Goal: Book appointment/travel/reservation

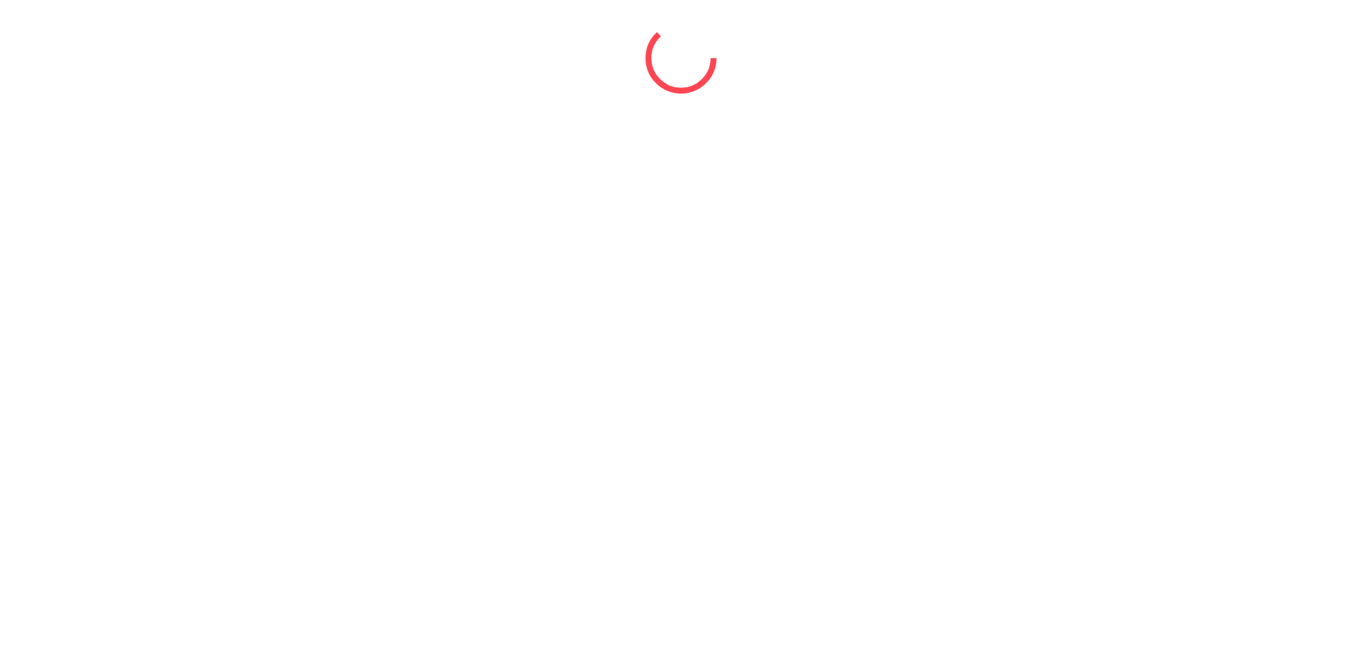
select select "*"
select select "****"
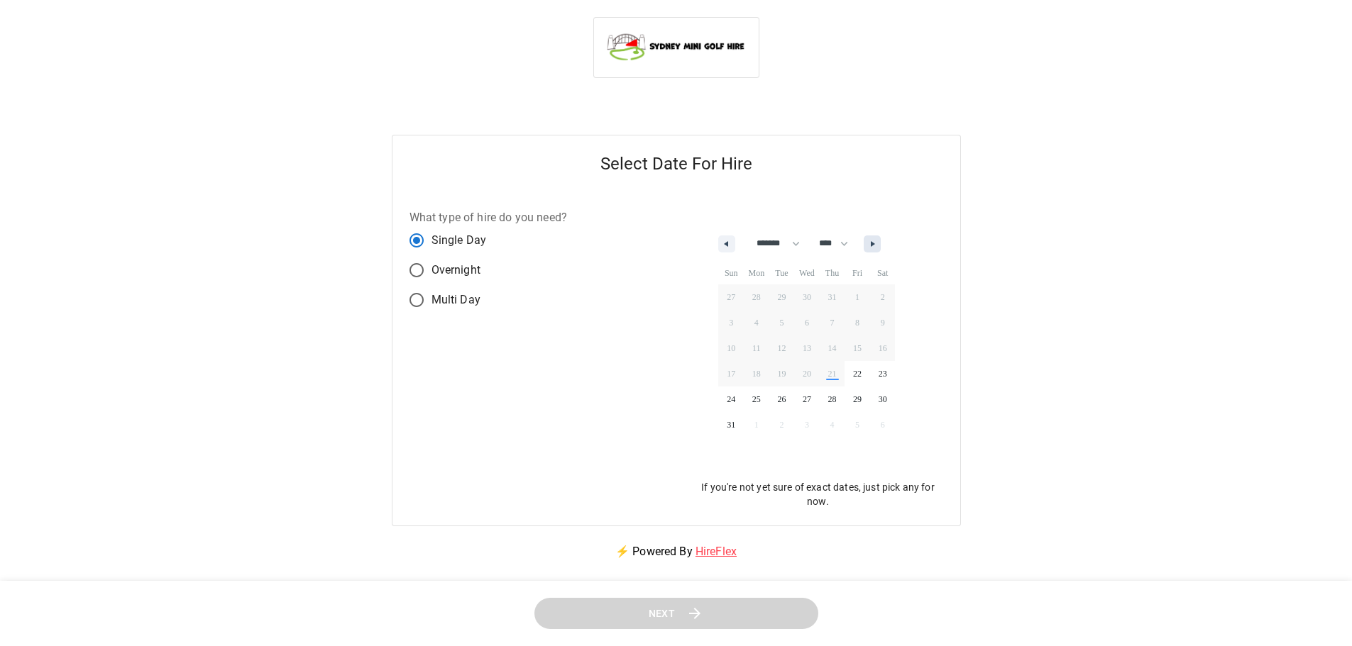
click at [878, 244] on icon "button" at bounding box center [874, 244] width 7 height 6
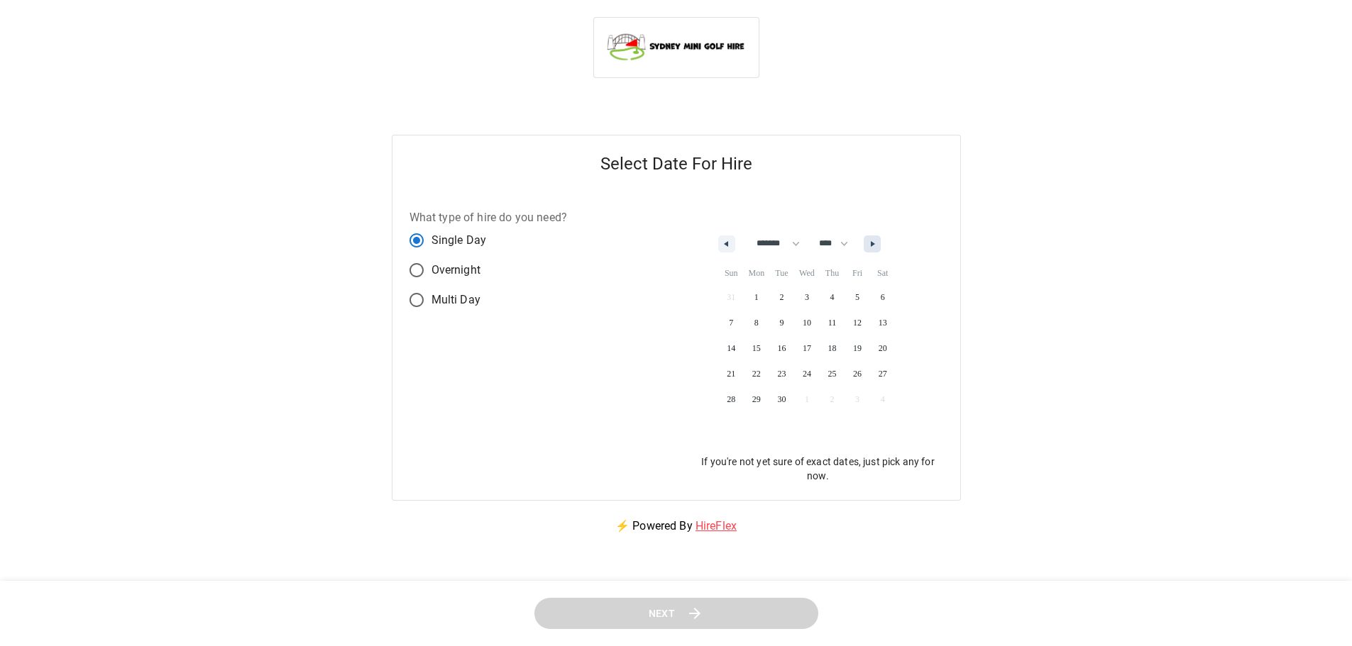
click at [878, 244] on icon "button" at bounding box center [874, 244] width 7 height 6
select select "*"
click at [820, 311] on button "8" at bounding box center [807, 323] width 26 height 26
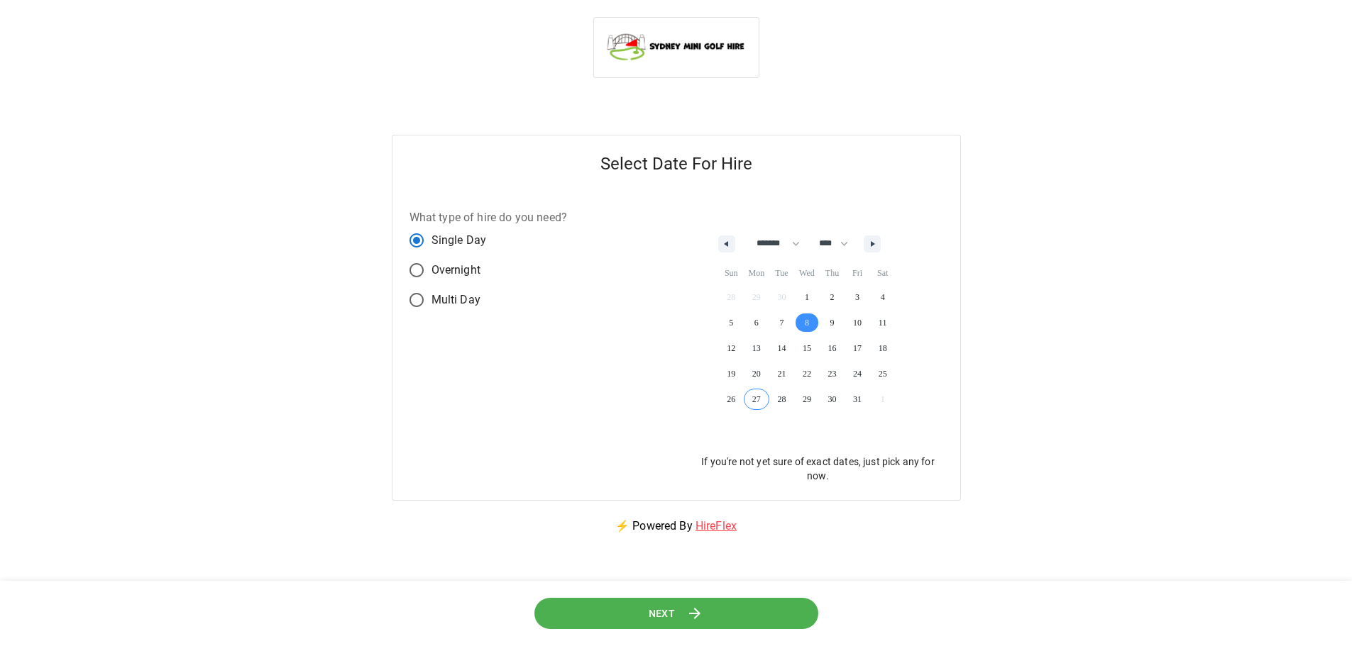
click at [613, 615] on button "Next" at bounding box center [676, 614] width 285 height 32
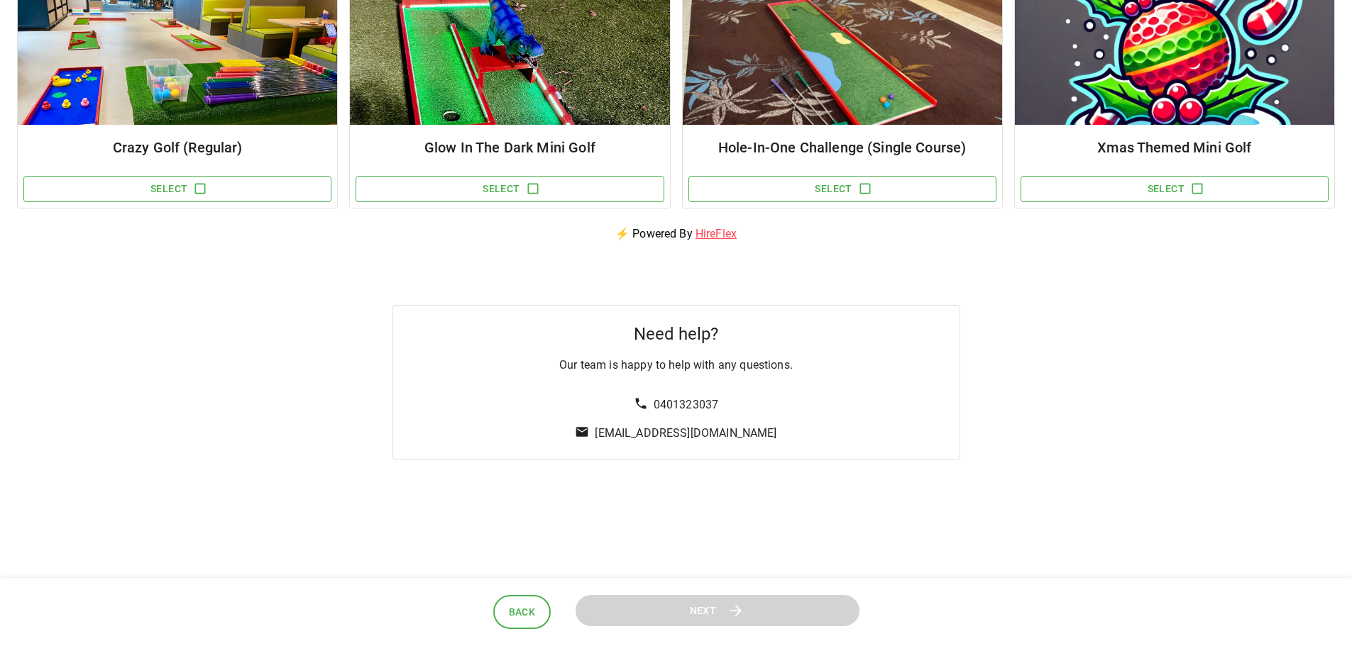
scroll to position [213, 0]
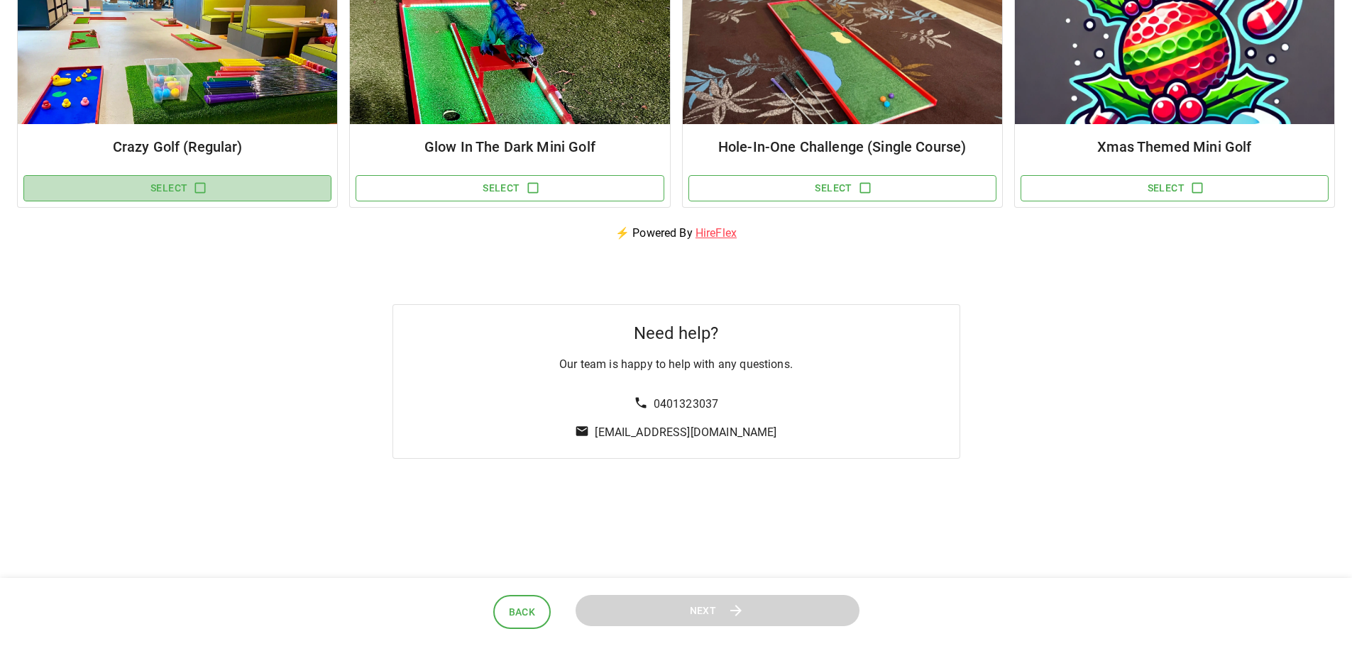
click at [214, 193] on button "Select" at bounding box center [177, 188] width 308 height 26
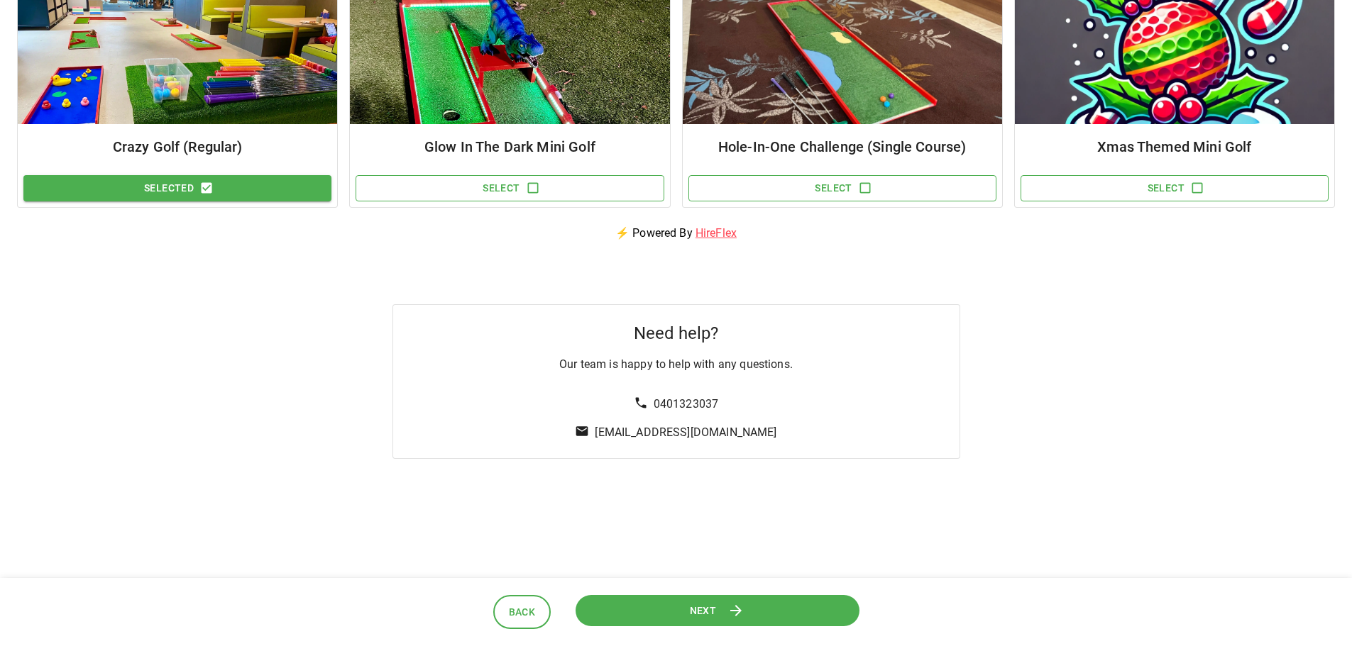
click at [764, 608] on button "Next" at bounding box center [717, 611] width 284 height 32
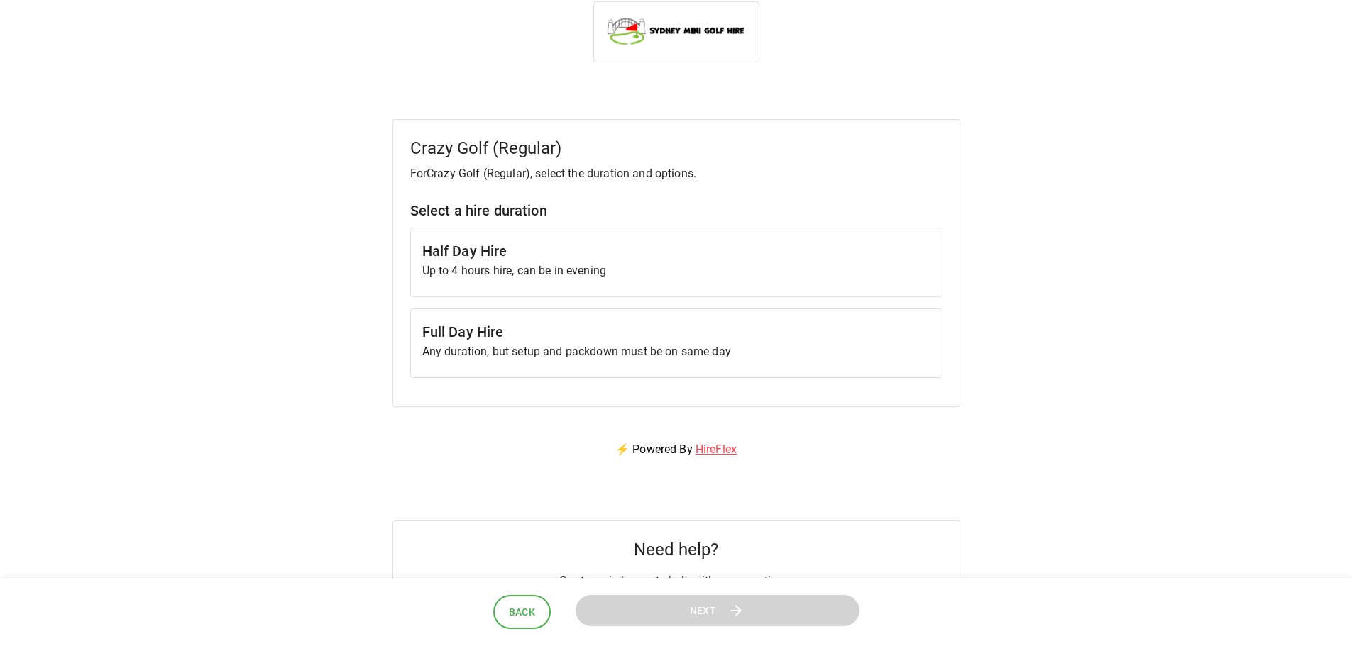
scroll to position [0, 0]
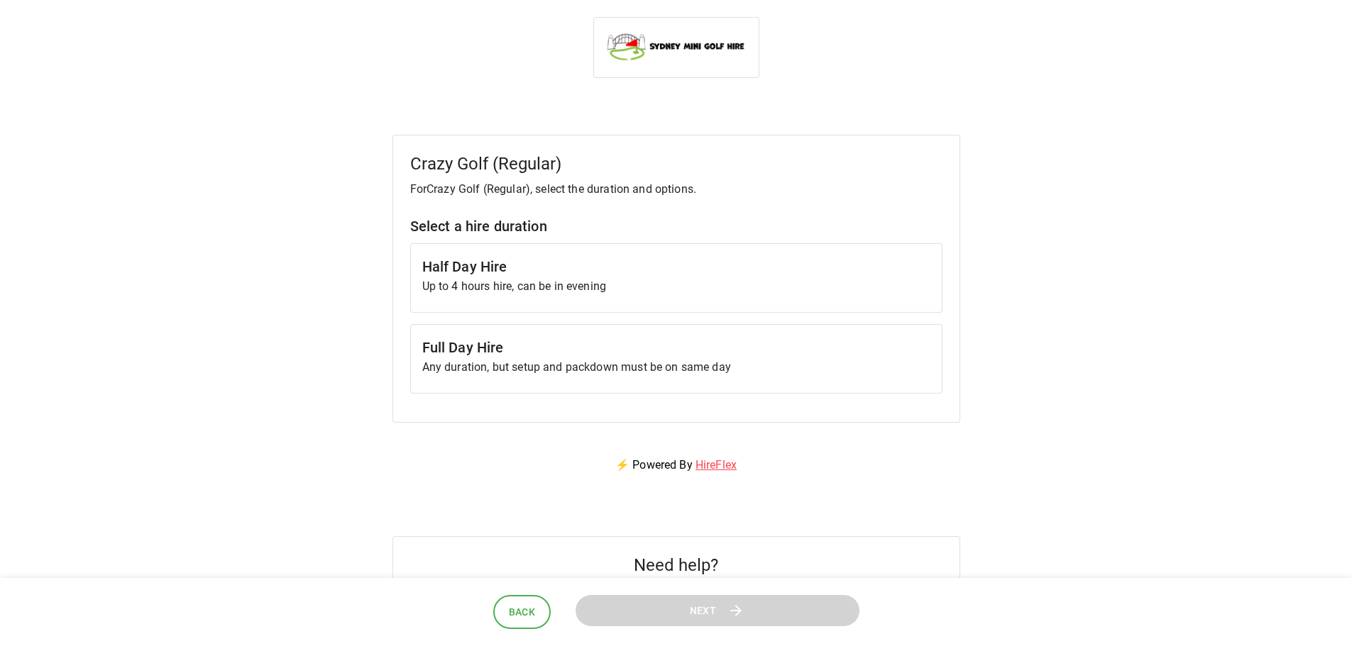
click at [578, 275] on h6 "Half Day Hire" at bounding box center [676, 266] width 508 height 23
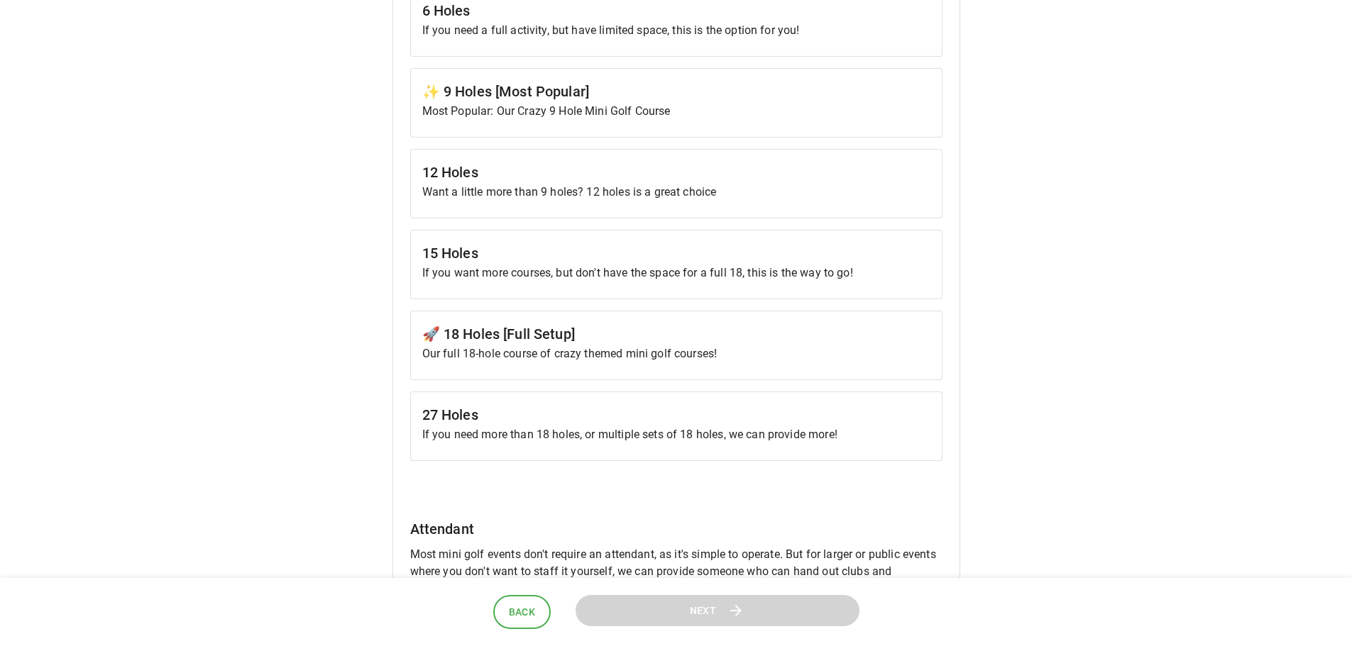
scroll to position [781, 0]
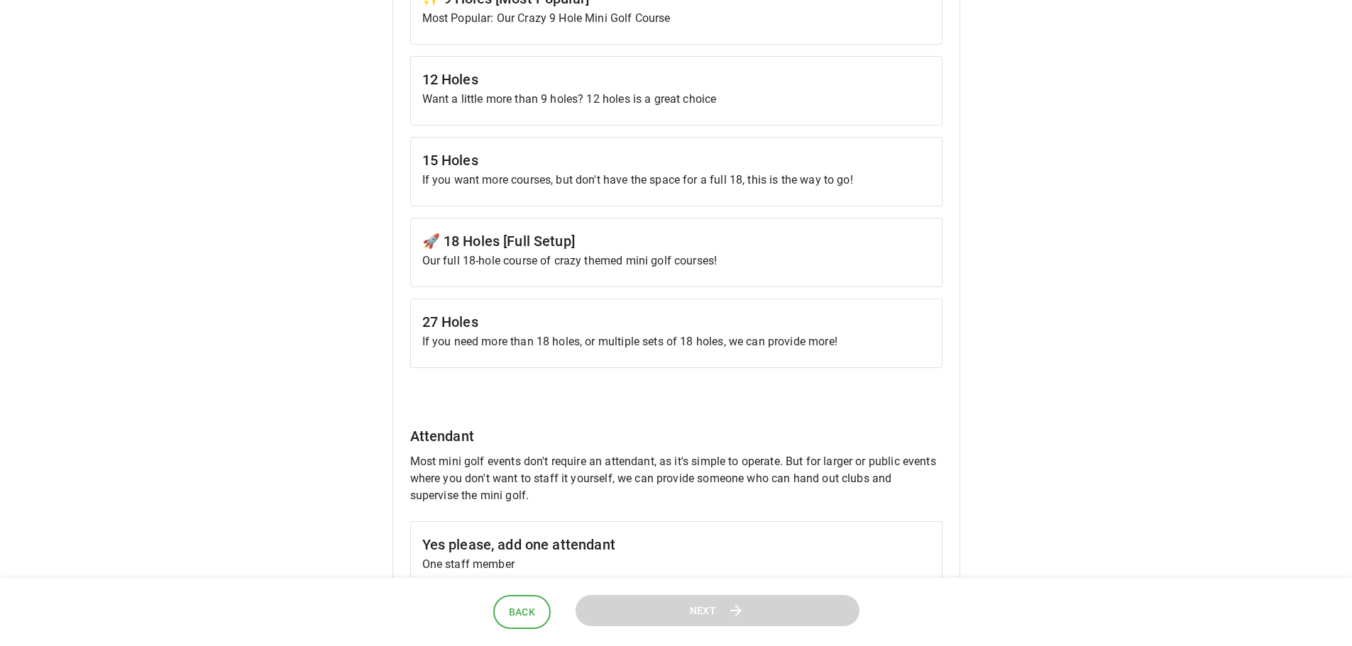
click at [590, 253] on p "Our full 18-hole course of crazy themed mini golf courses!" at bounding box center [676, 261] width 508 height 17
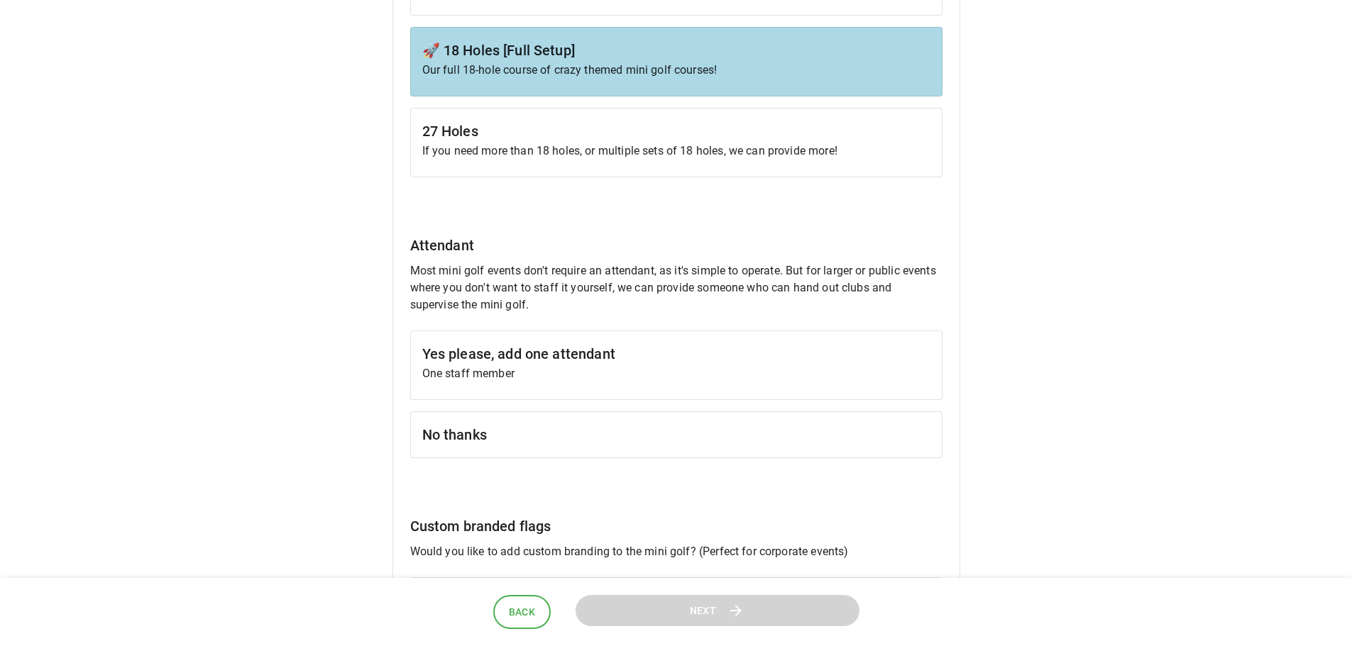
scroll to position [993, 0]
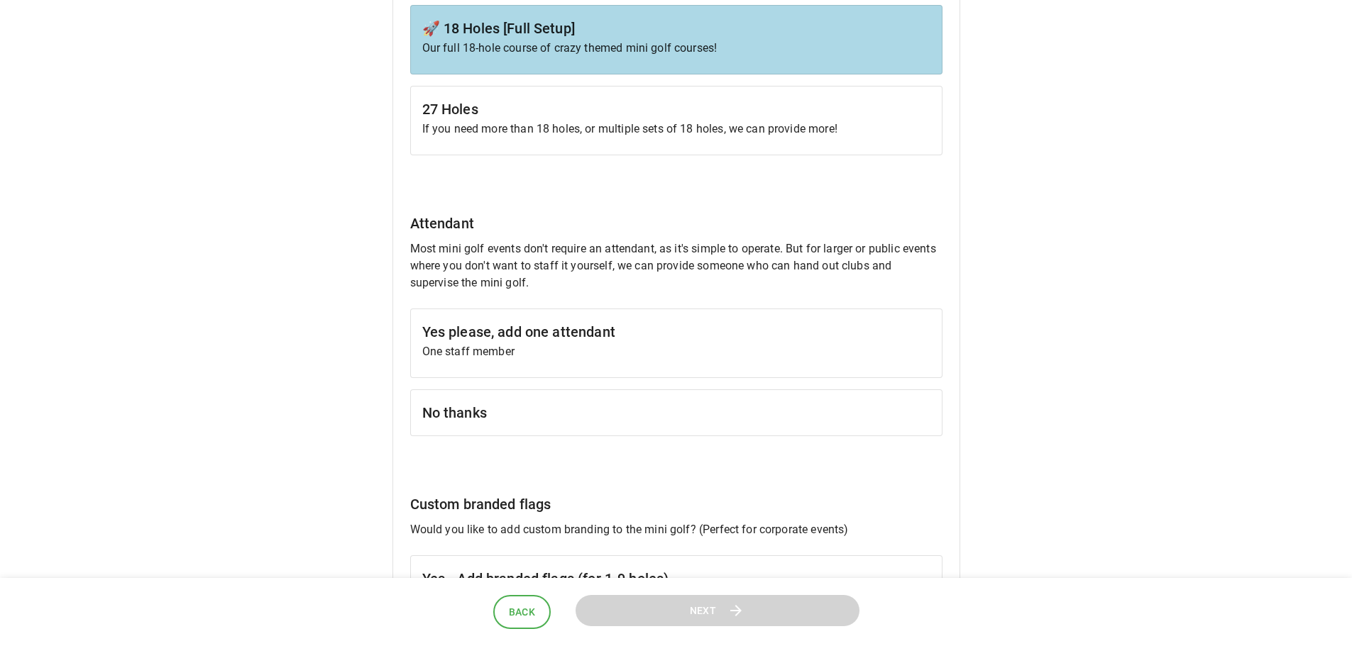
click at [534, 344] on p "One staff member" at bounding box center [676, 351] width 508 height 17
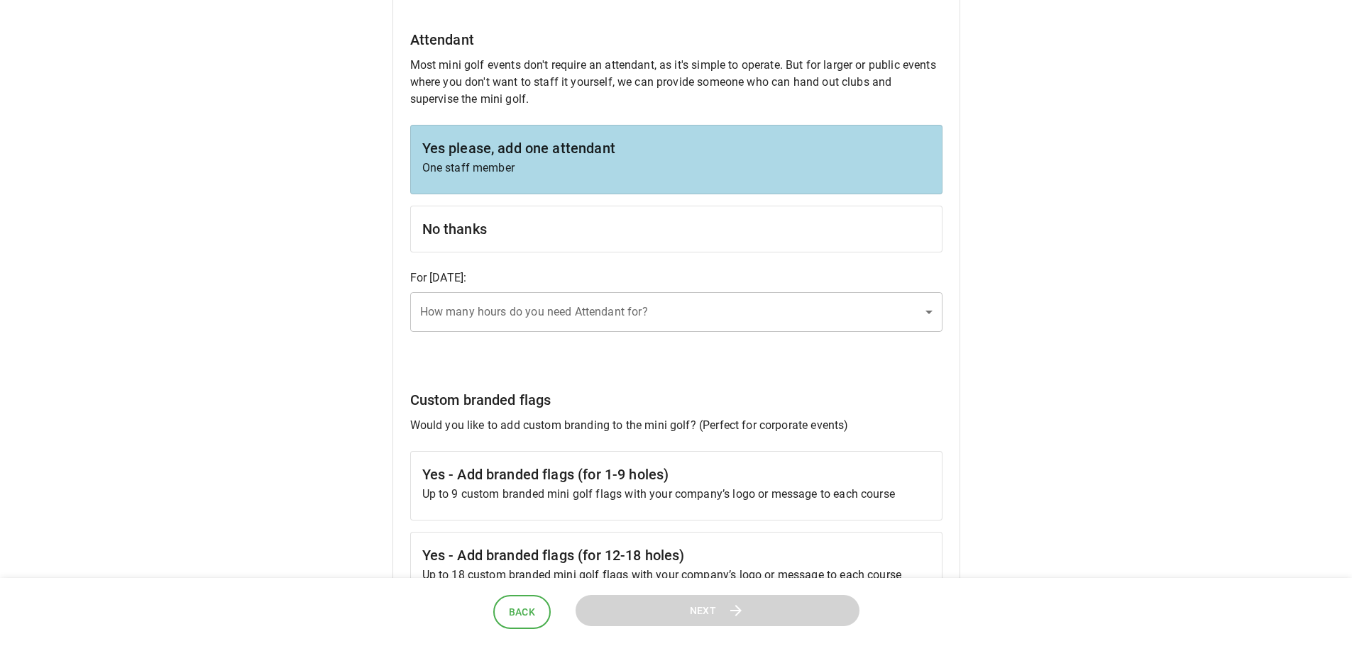
scroll to position [1206, 0]
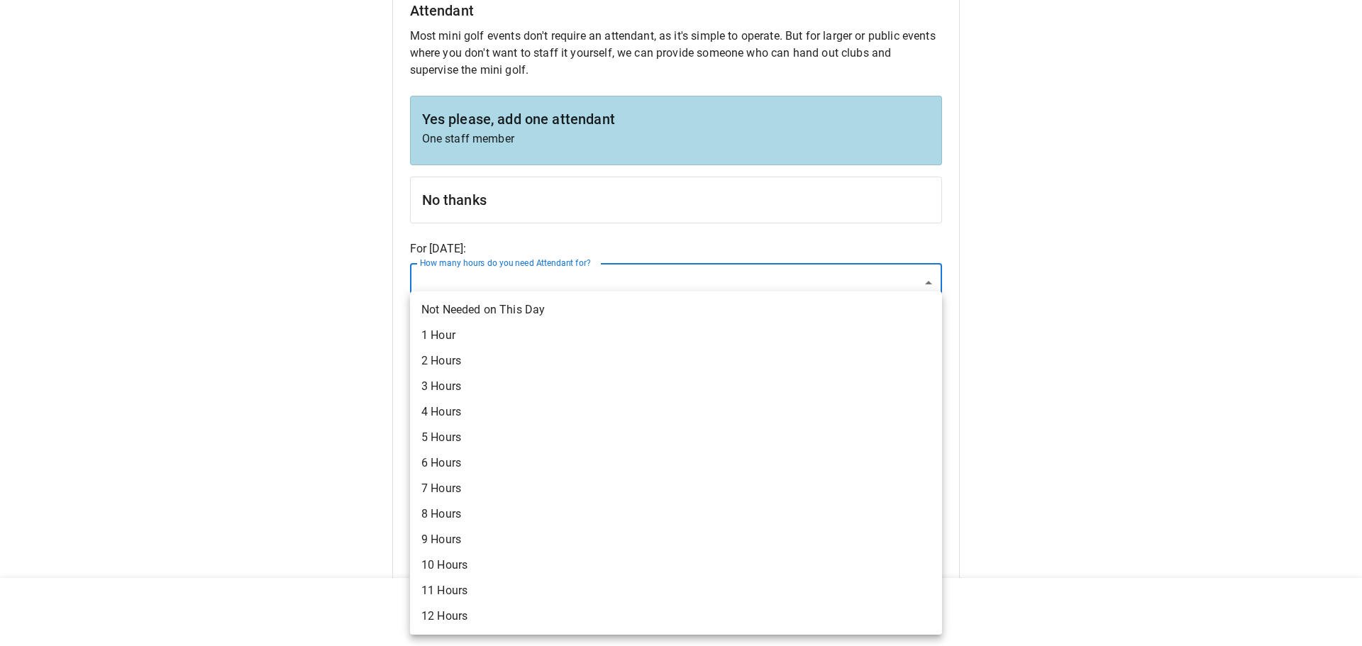
click at [529, 194] on div at bounding box center [681, 323] width 1362 height 646
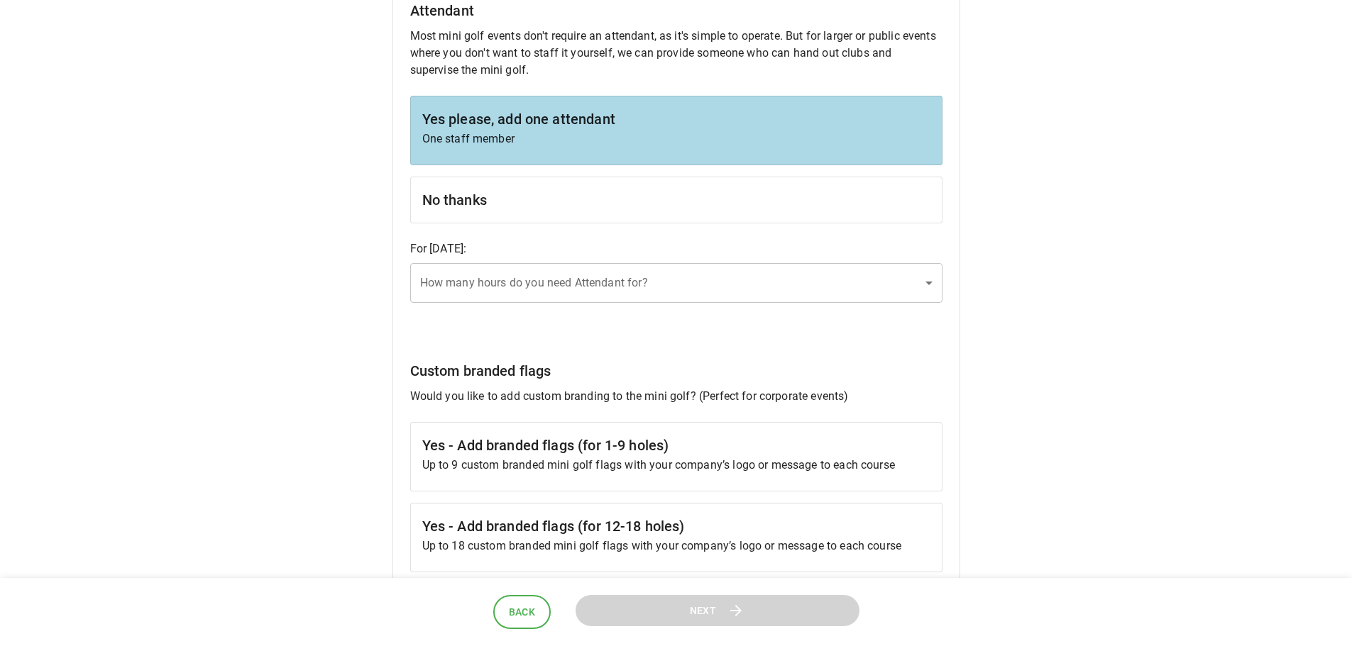
click at [515, 205] on h6 "No thanks" at bounding box center [676, 200] width 508 height 23
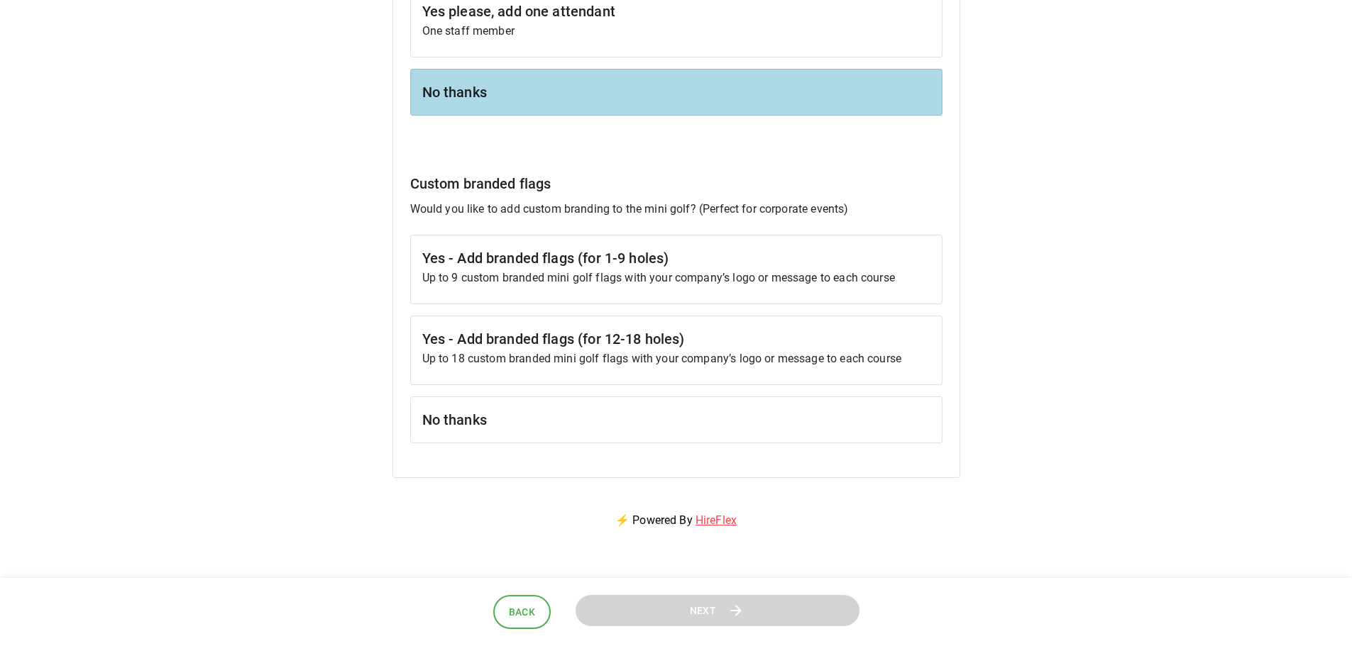
scroll to position [1348, 0]
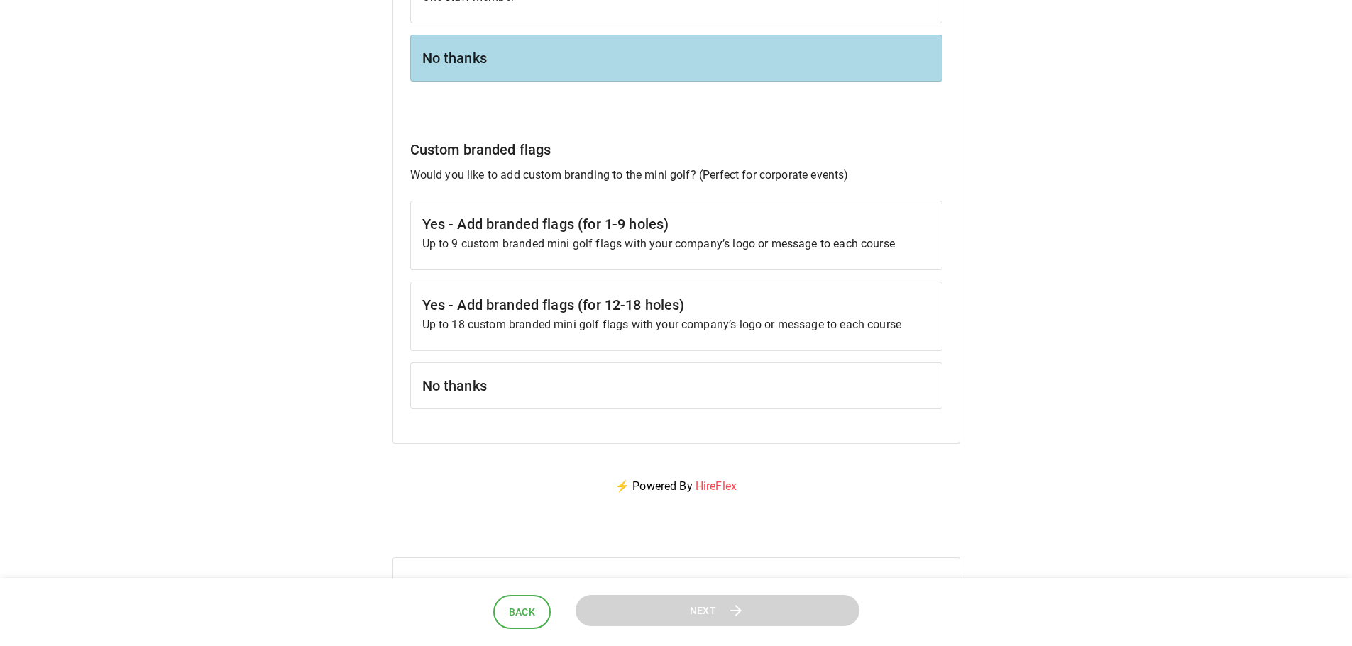
click at [505, 387] on h6 "No thanks" at bounding box center [676, 386] width 508 height 23
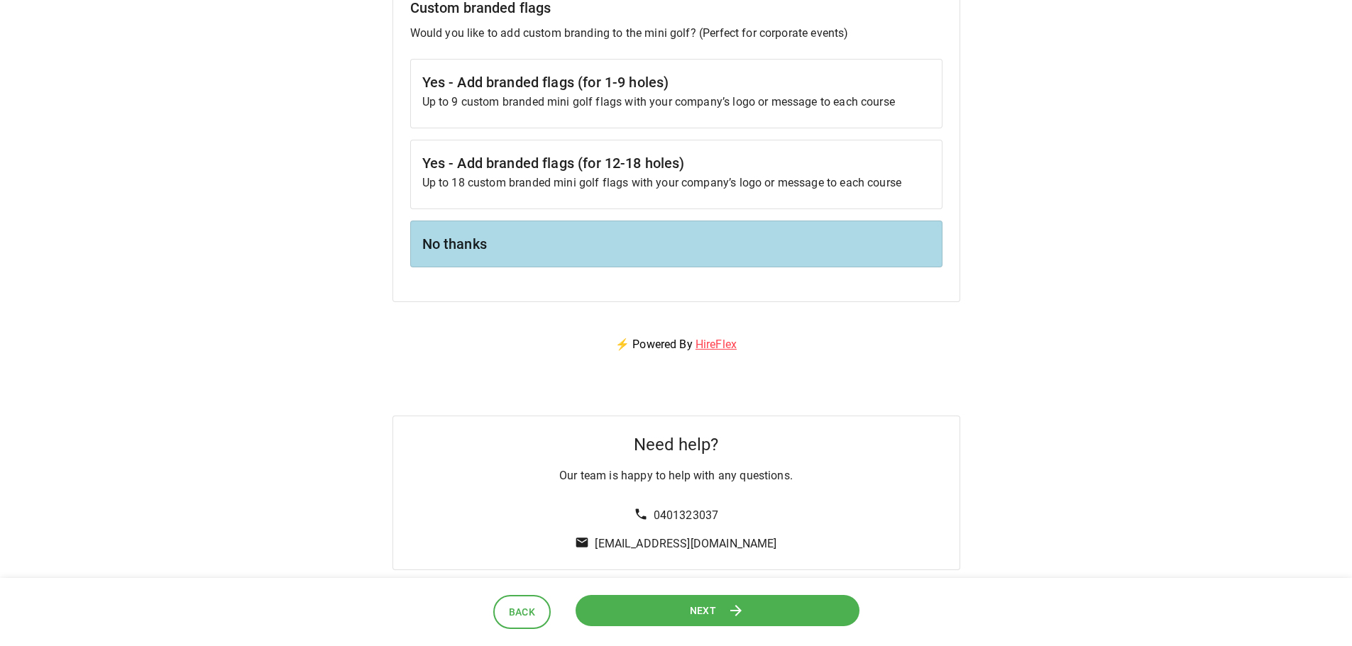
click at [779, 610] on button "Next" at bounding box center [717, 611] width 285 height 32
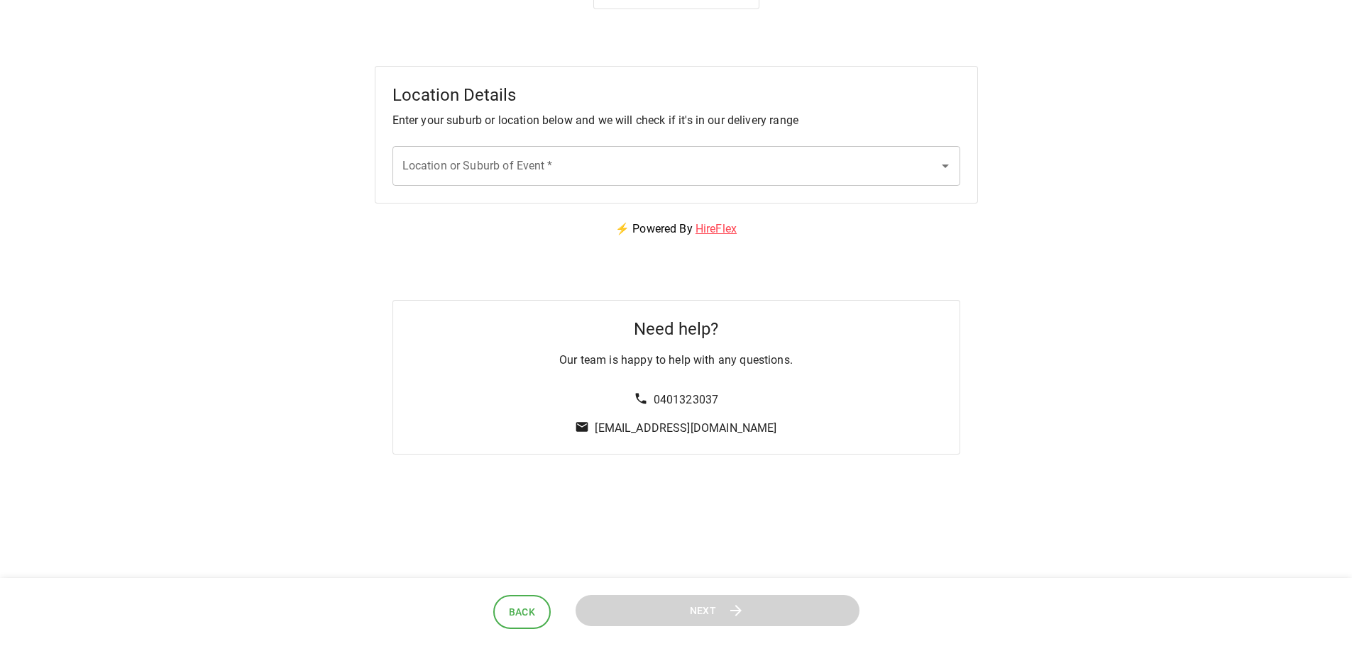
scroll to position [0, 0]
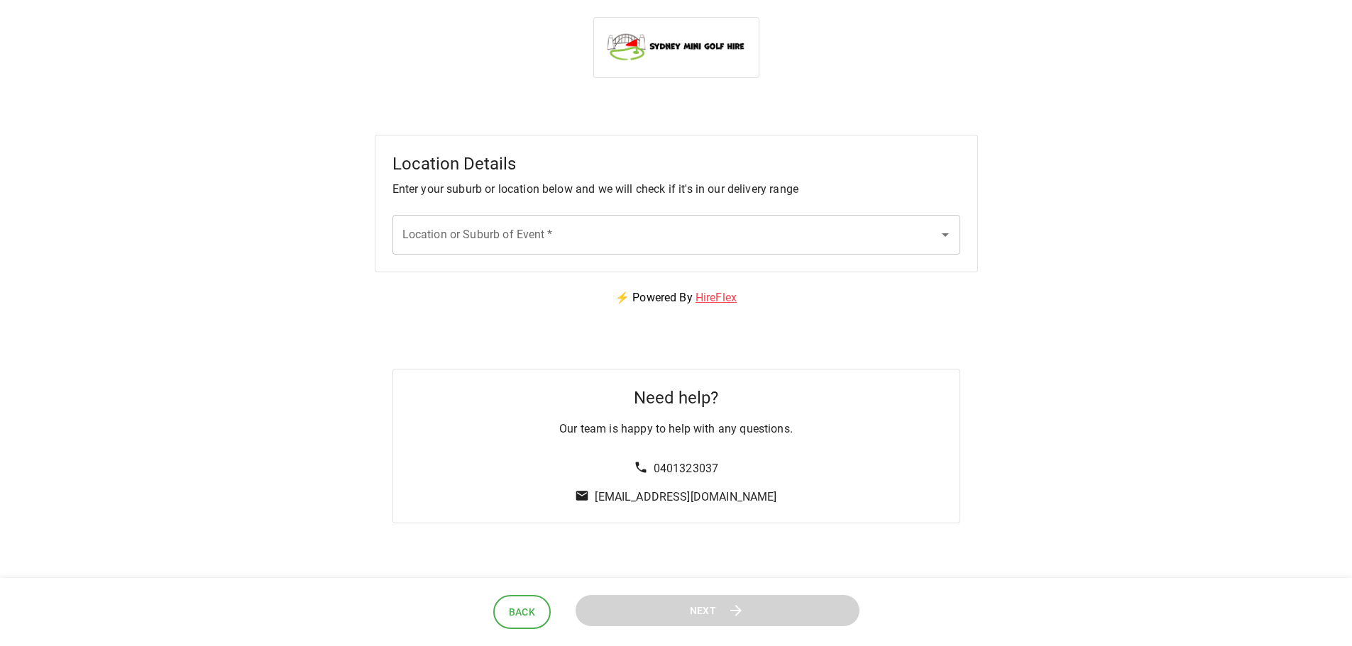
click at [540, 242] on input "Location or Suburb of Event   *" at bounding box center [666, 234] width 534 height 27
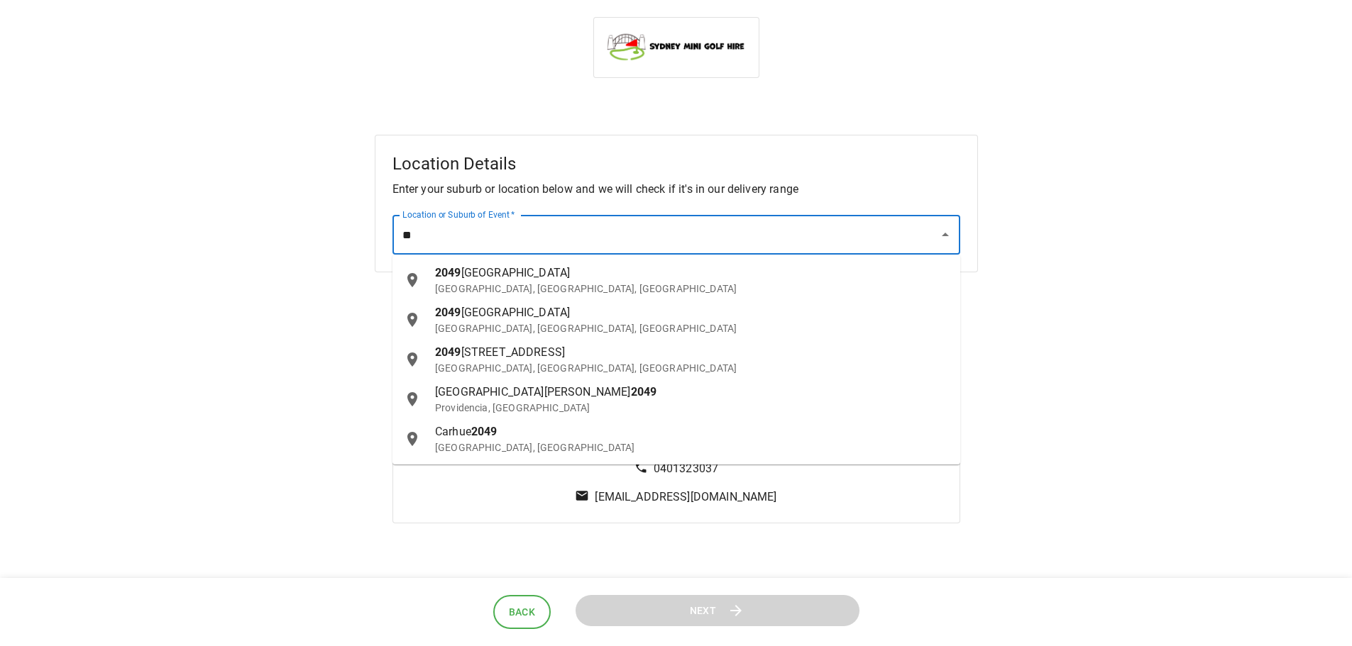
type input "*"
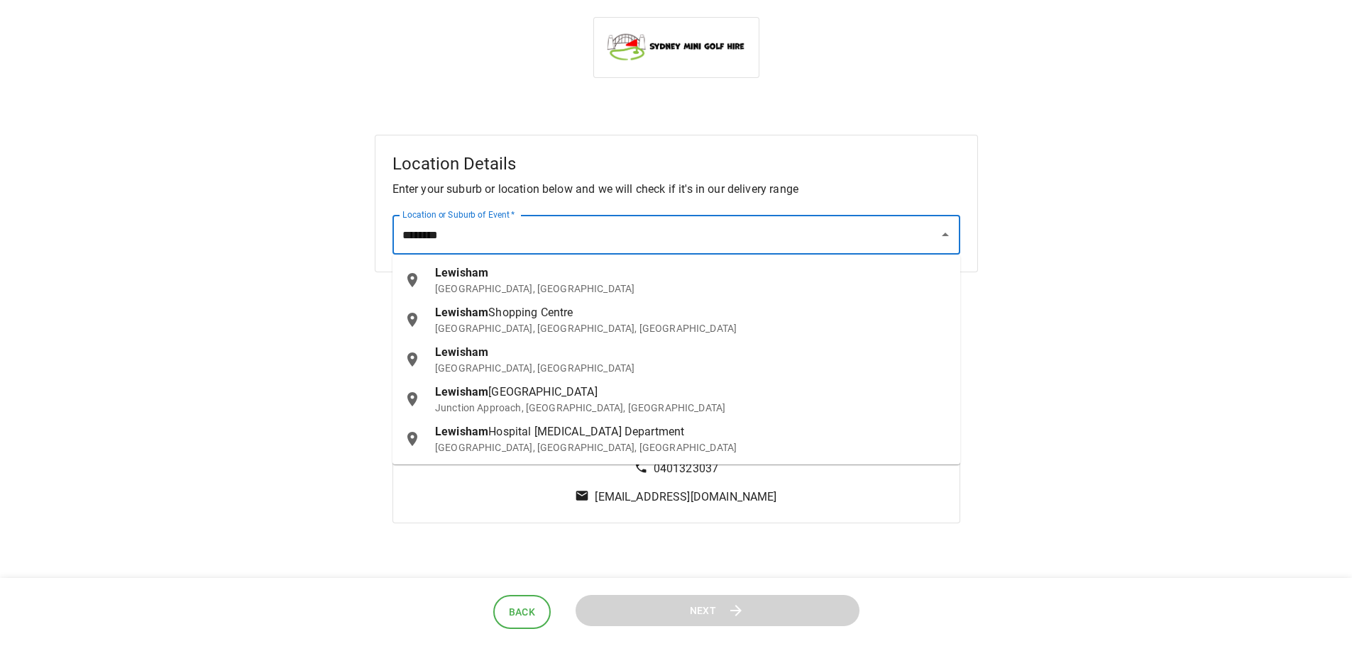
click at [500, 356] on div "[GEOGRAPHIC_DATA], [GEOGRAPHIC_DATA]" at bounding box center [692, 359] width 514 height 31
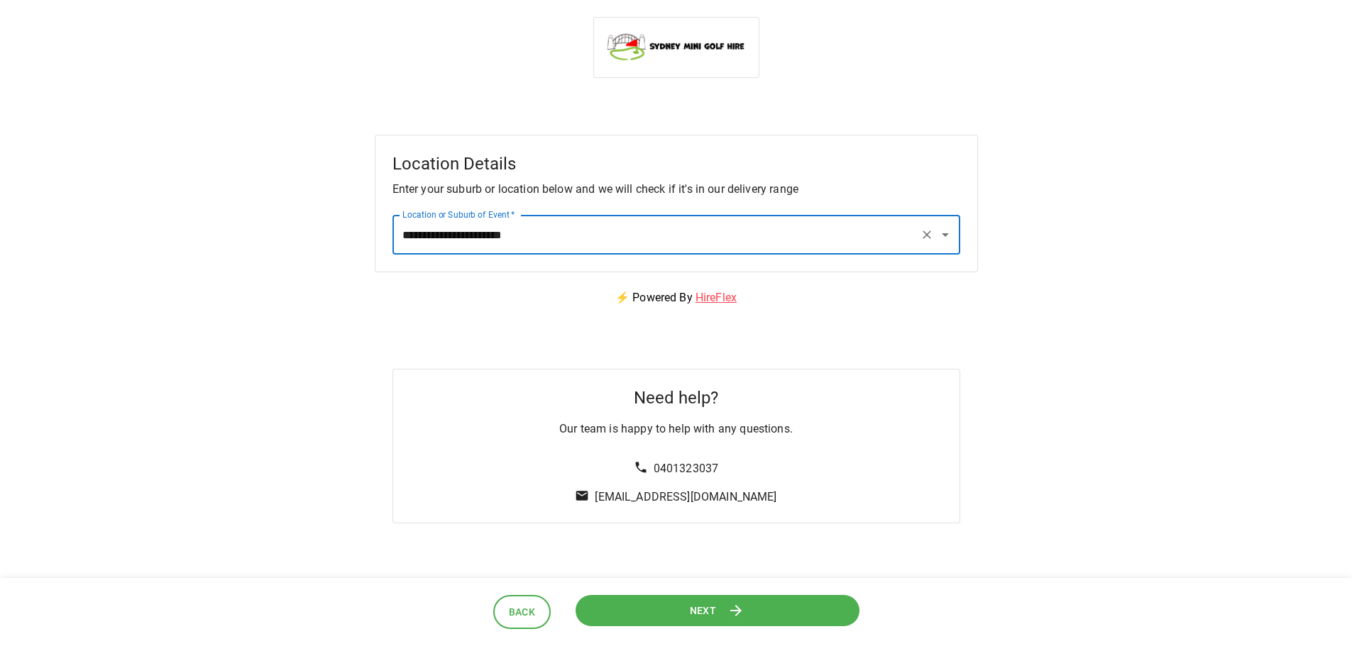
type input "**********"
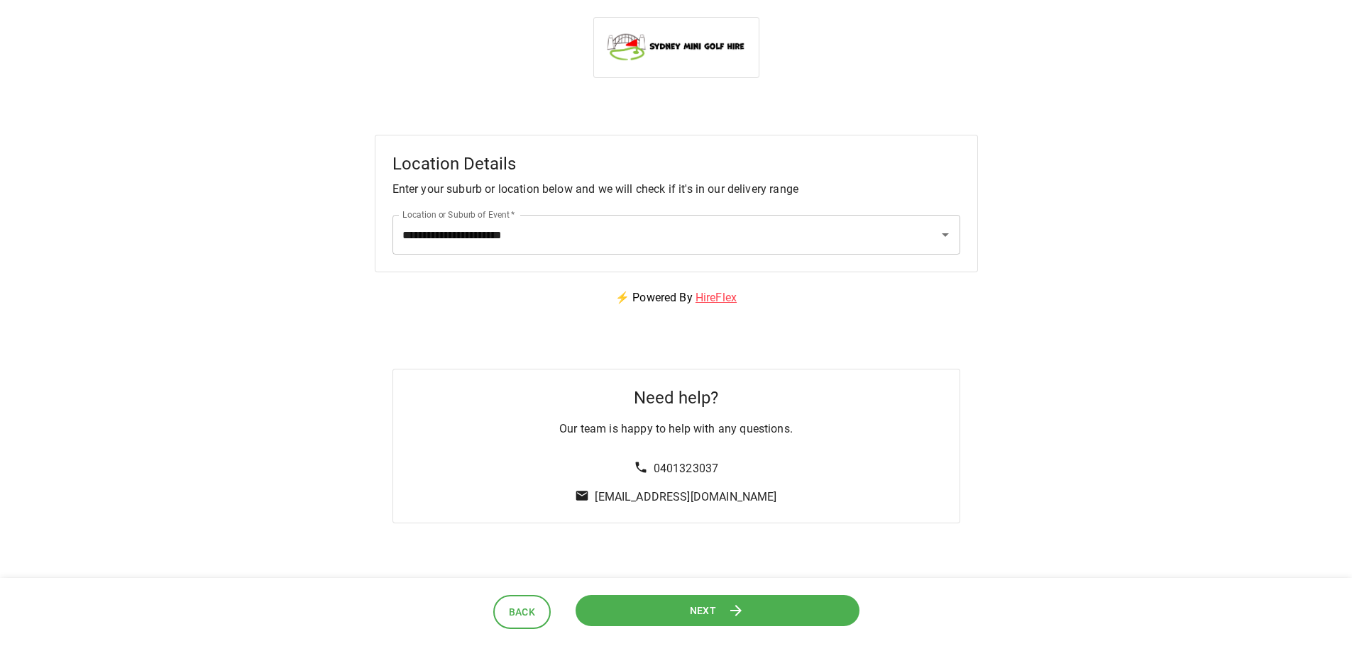
click at [717, 610] on button "Next" at bounding box center [717, 611] width 284 height 32
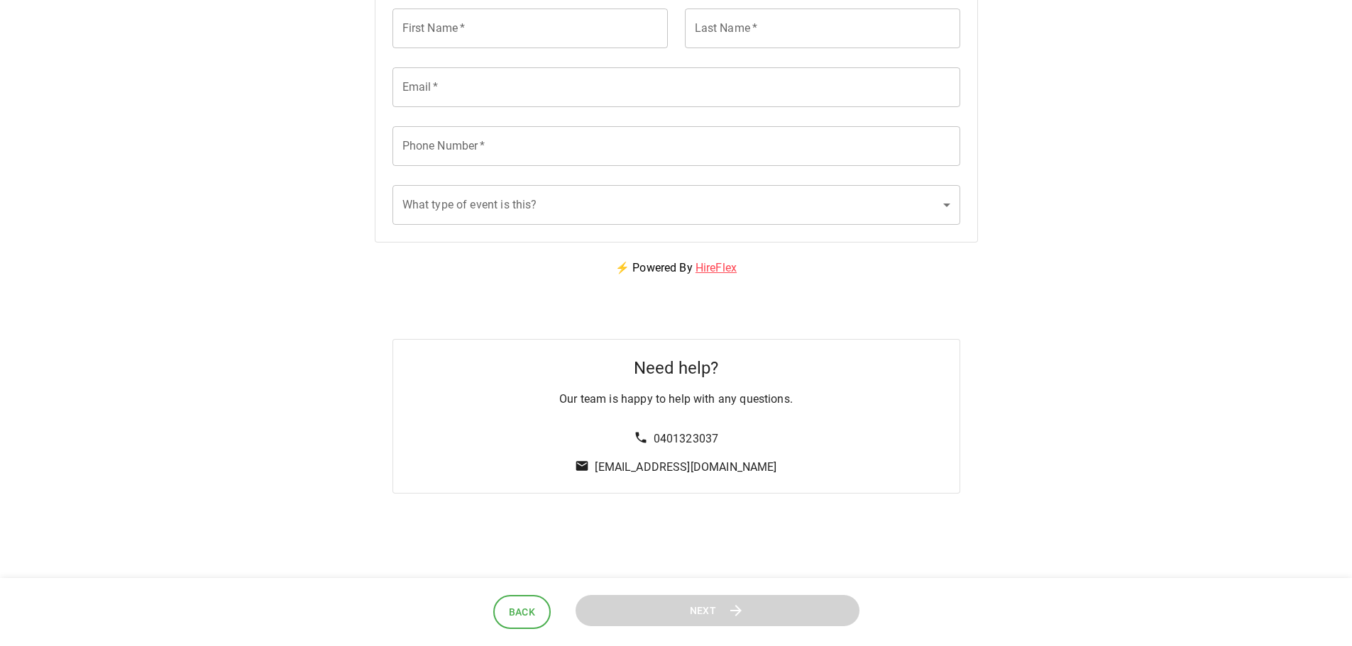
scroll to position [91, 0]
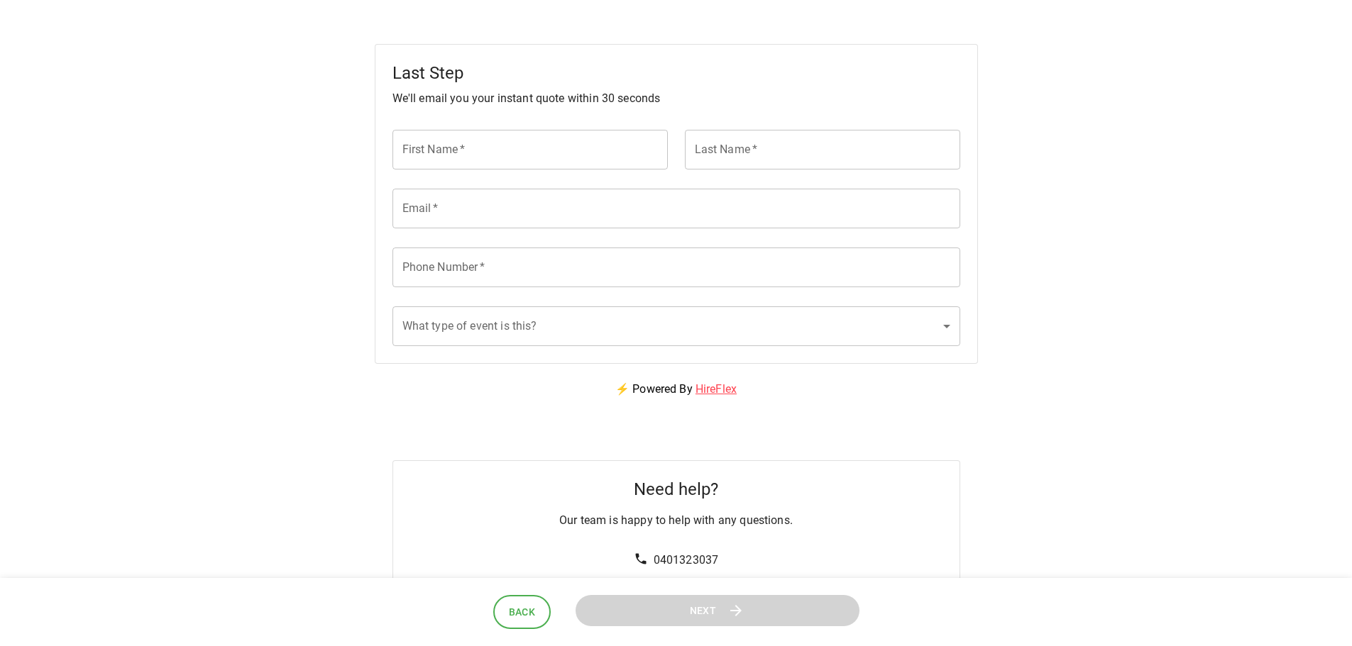
click at [492, 158] on input "First Name   *" at bounding box center [529, 150] width 275 height 40
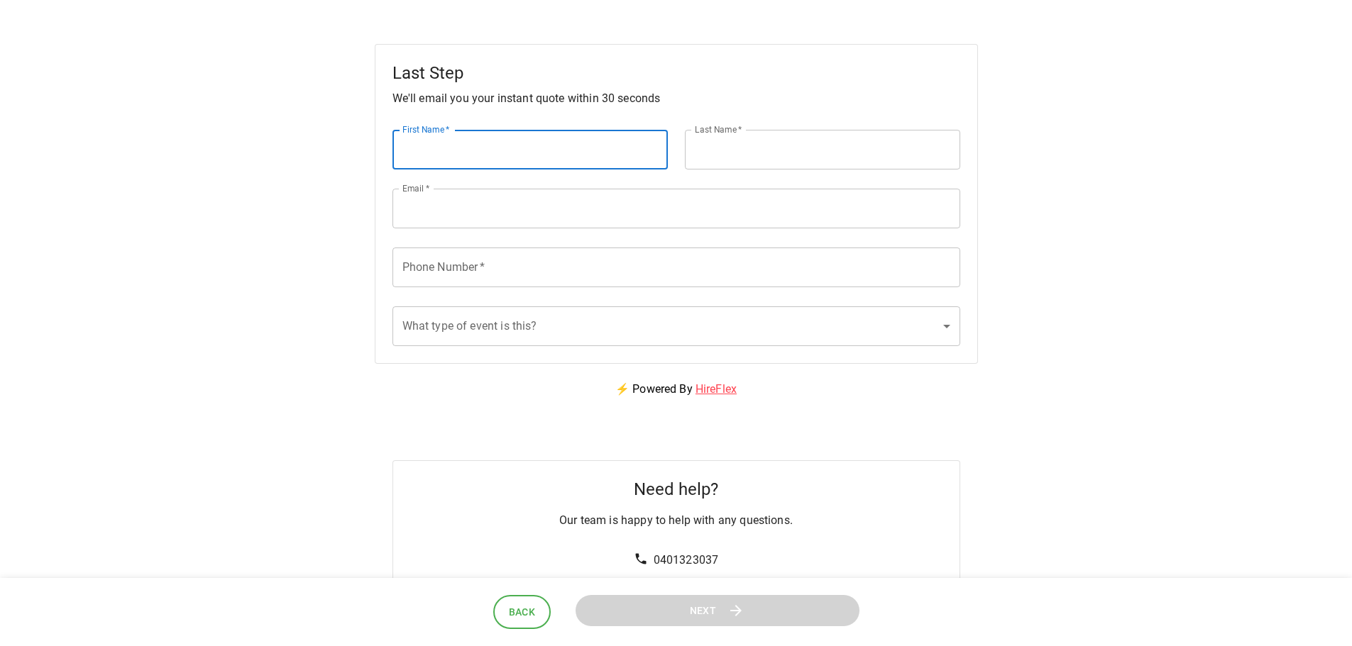
type input "*********"
type input "****"
type input "**********"
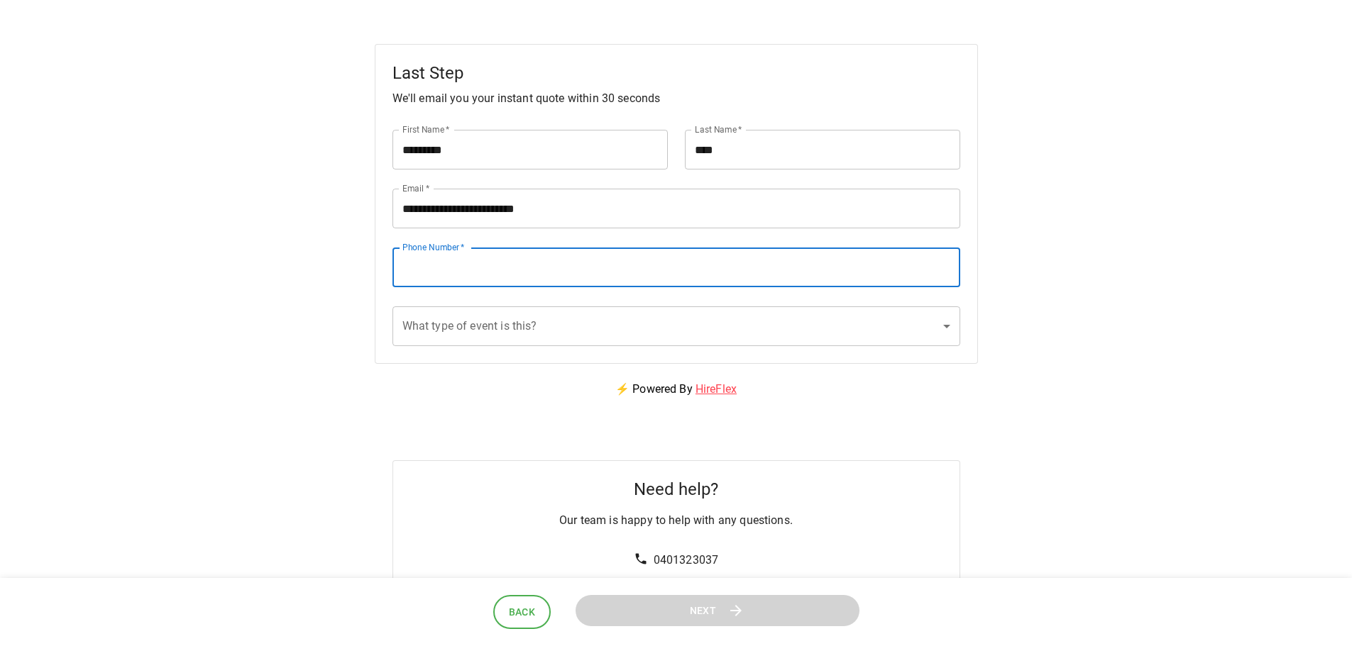
click at [456, 272] on input "Phone Number   *" at bounding box center [676, 268] width 568 height 40
type input "**********"
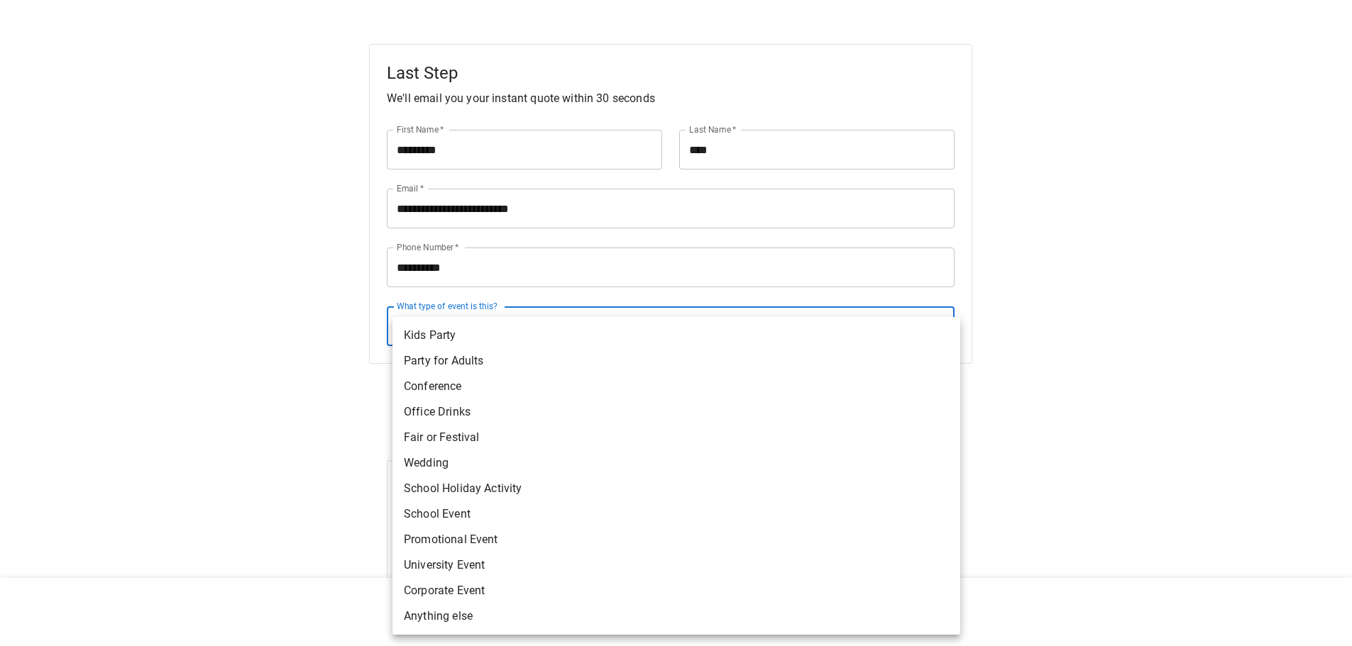
click at [478, 333] on body "**********" at bounding box center [676, 270] width 1352 height 723
click at [448, 593] on li "Corporate Event" at bounding box center [676, 591] width 568 height 26
type input "**********"
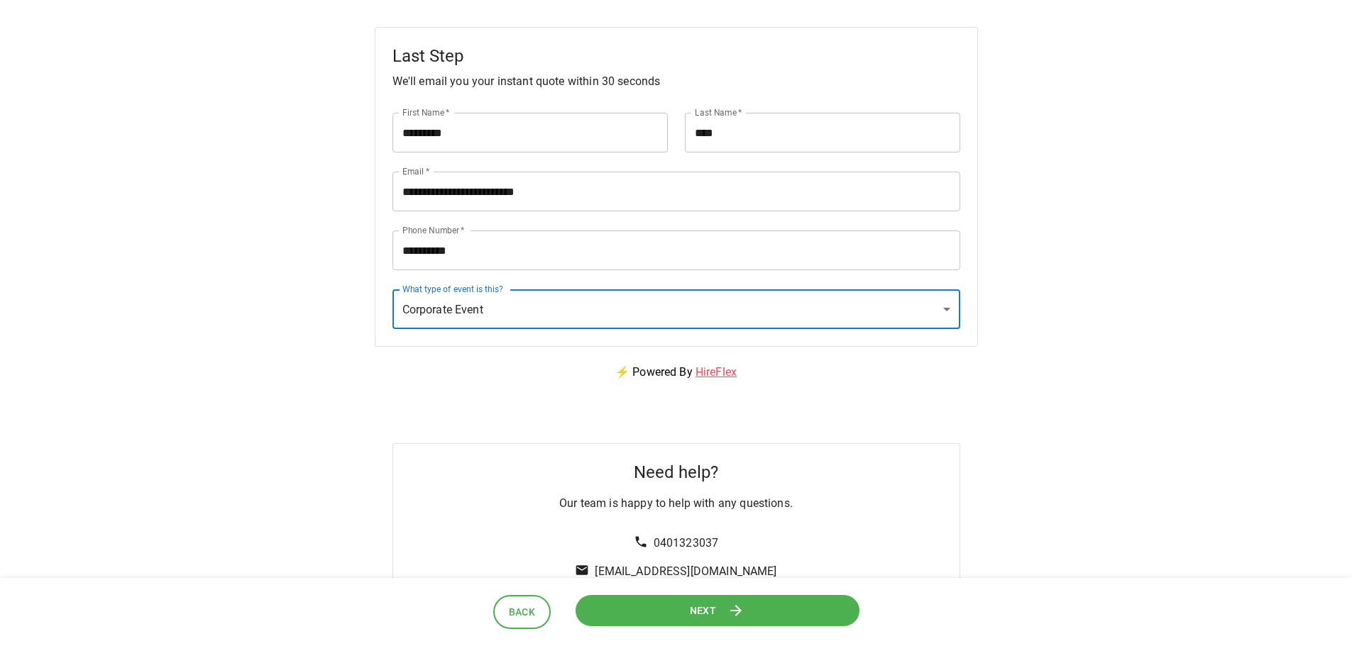
scroll to position [233, 0]
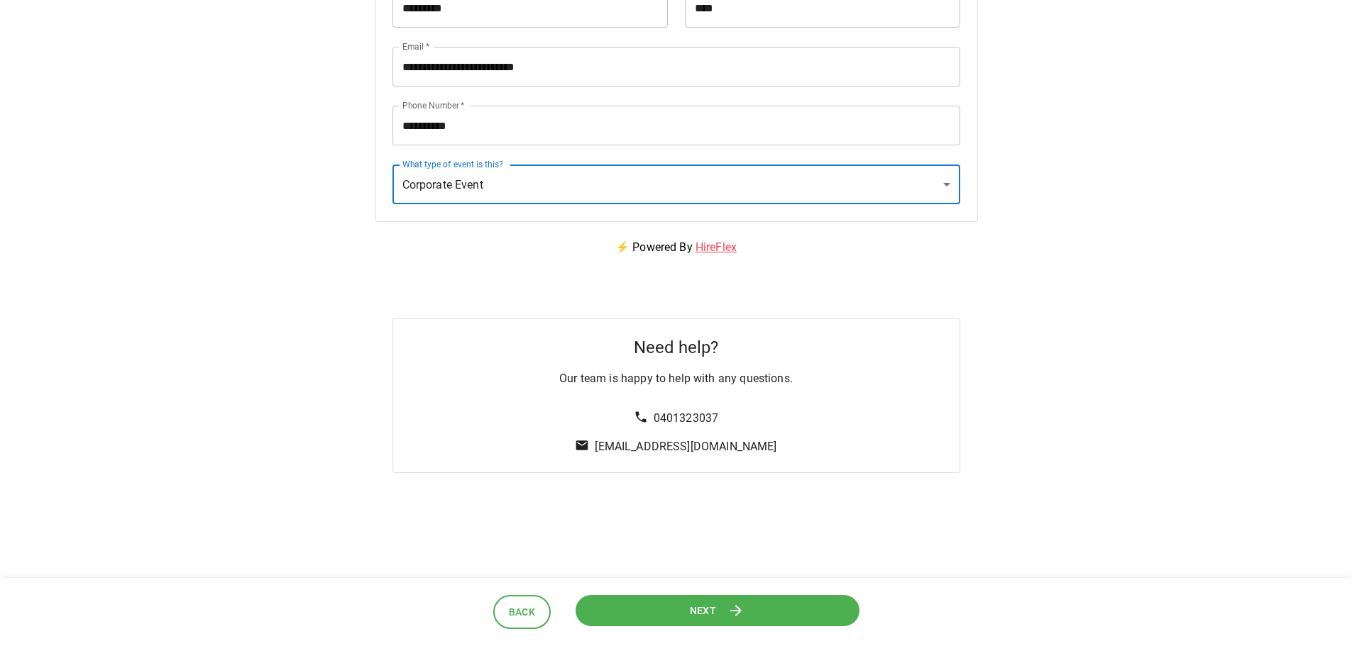
click at [786, 602] on button "Next" at bounding box center [717, 611] width 284 height 32
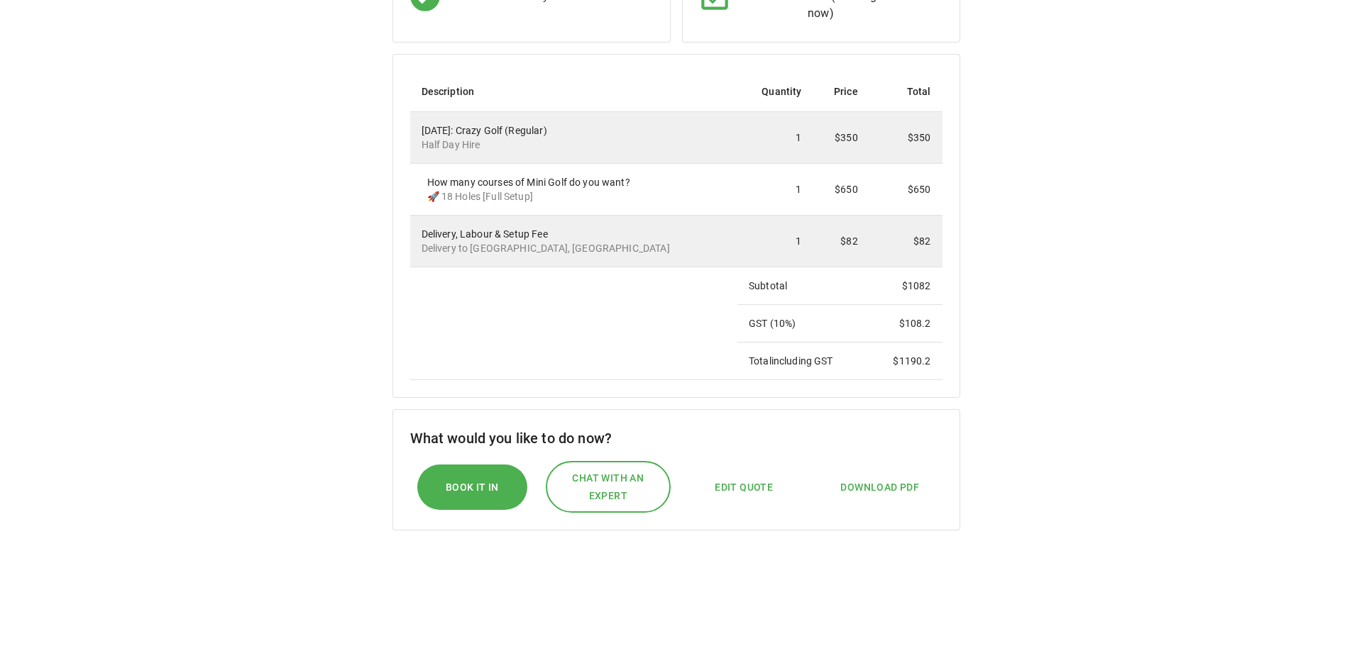
scroll to position [284, 0]
click at [879, 478] on span "Download PDF" at bounding box center [879, 487] width 79 height 18
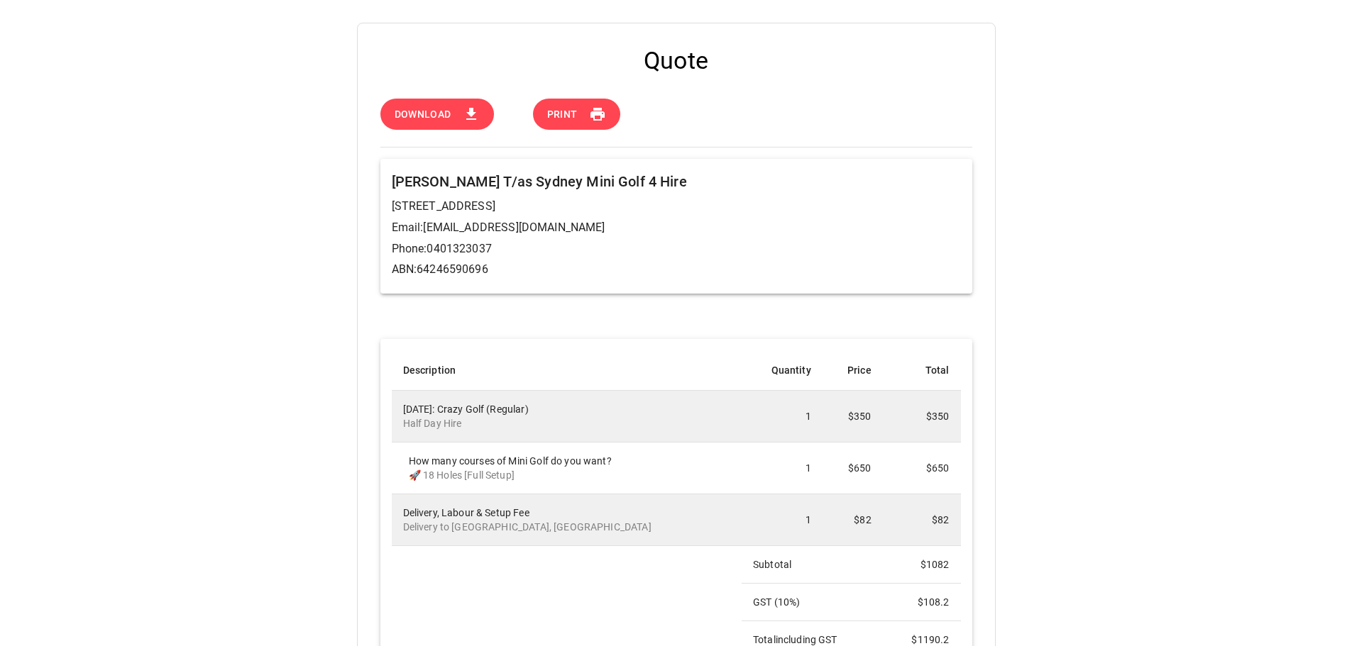
click at [441, 107] on span "Download" at bounding box center [423, 115] width 57 height 18
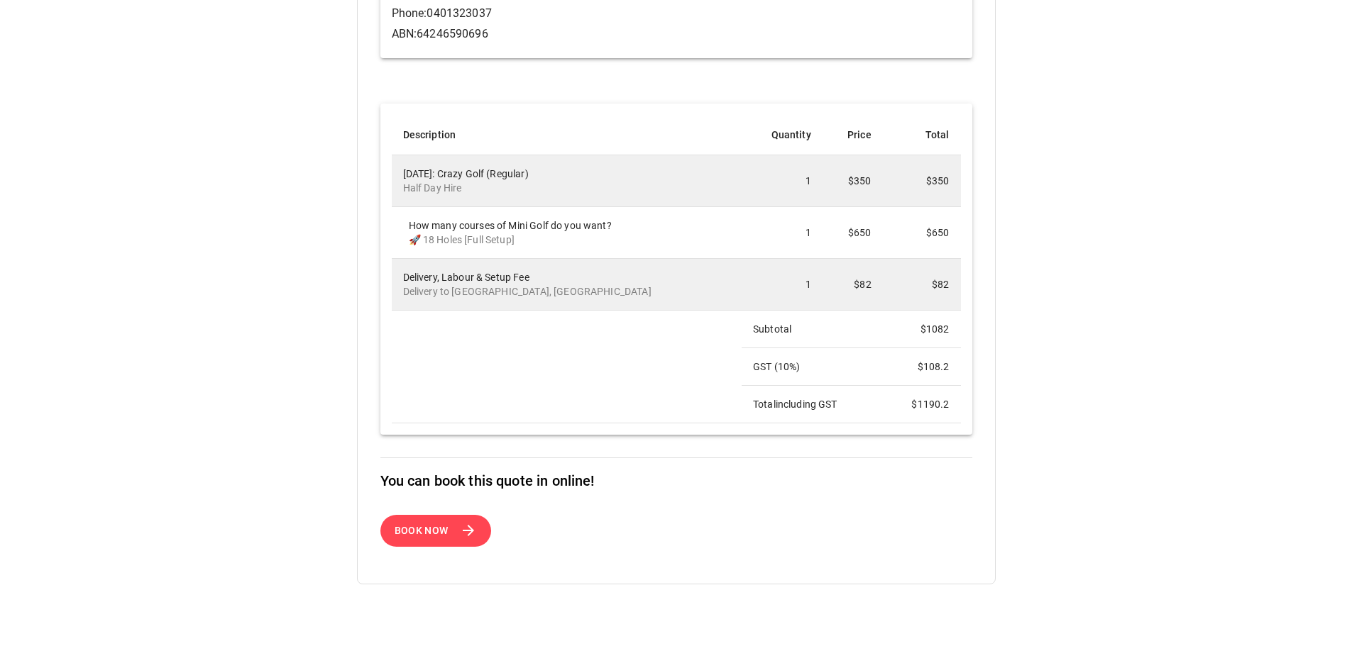
scroll to position [284, 0]
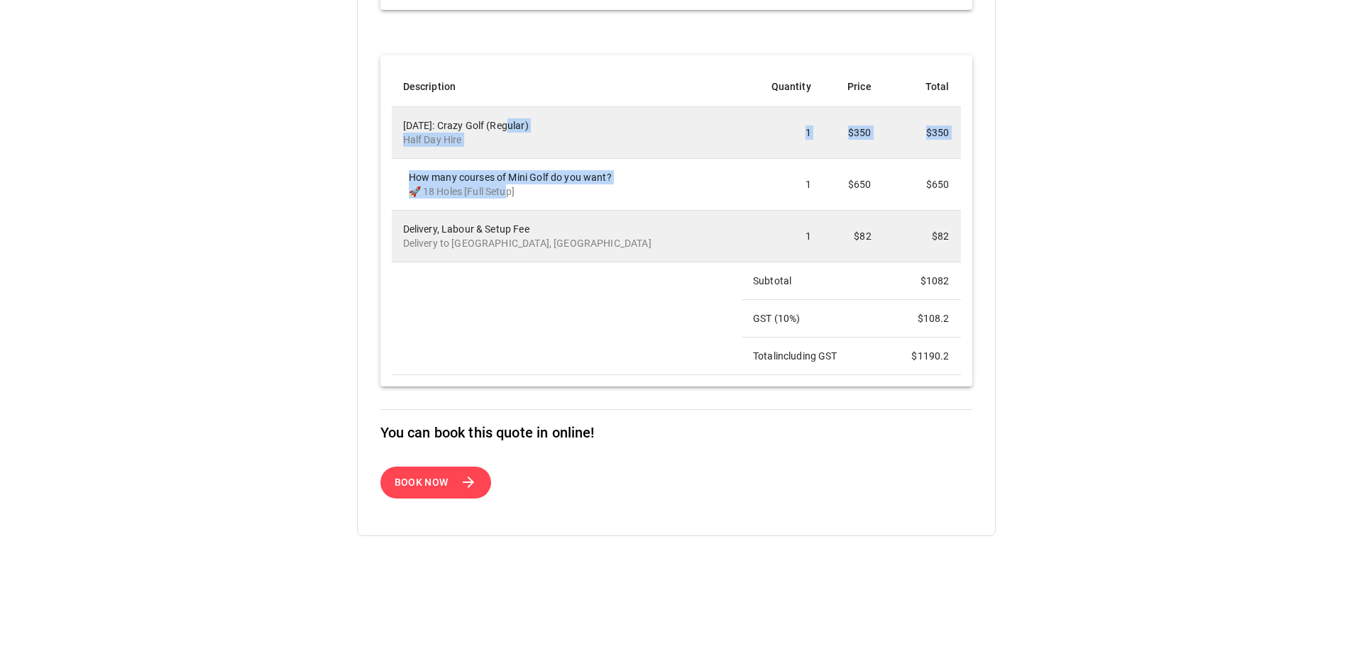
drag, startPoint x: 507, startPoint y: 123, endPoint x: 511, endPoint y: 198, distance: 75.3
click at [511, 198] on tbody "[DATE]: Crazy Golf (Regular) Half Day Hire 1 $350 $350 How many courses of Mini…" at bounding box center [676, 240] width 569 height 268
click at [511, 198] on p "🚀 18 Holes [Full Setup]" at bounding box center [569, 192] width 321 height 14
